Goal: Information Seeking & Learning: Learn about a topic

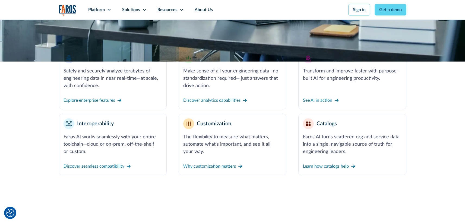
scroll to position [218, 0]
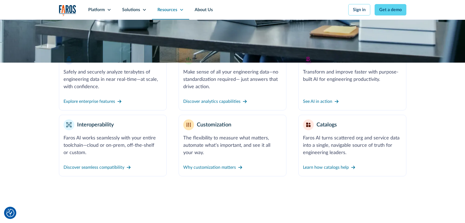
click at [177, 11] on div "Resources" at bounding box center [170, 10] width 37 height 20
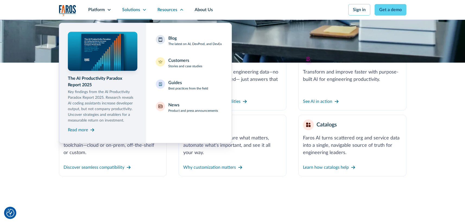
click at [135, 11] on div "Solutions" at bounding box center [131, 10] width 18 height 7
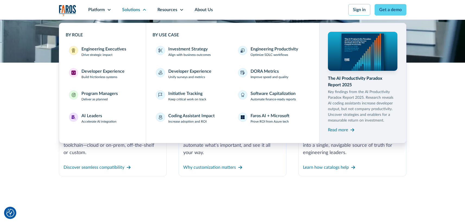
click at [192, 196] on div "Customization" at bounding box center [203, 190] width 38 height 15
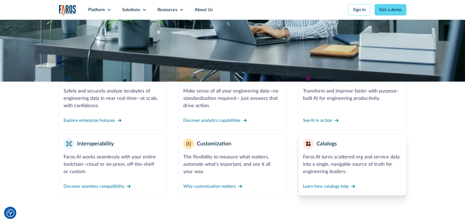
scroll to position [199, 0]
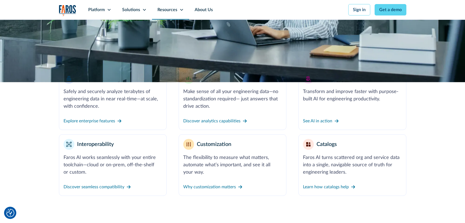
click at [166, 10] on div "Resources" at bounding box center [167, 10] width 20 height 7
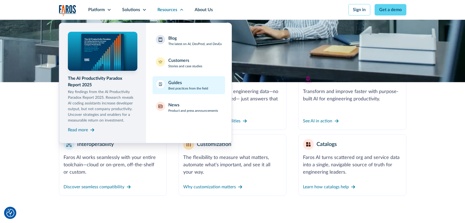
click at [190, 85] on div "Guides Best practices from the field" at bounding box center [188, 84] width 40 height 11
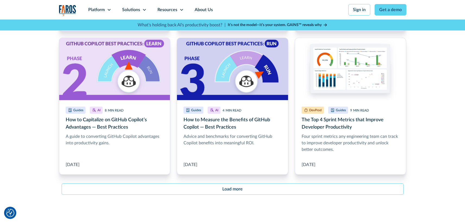
scroll to position [248, 0]
